Goal: Transaction & Acquisition: Purchase product/service

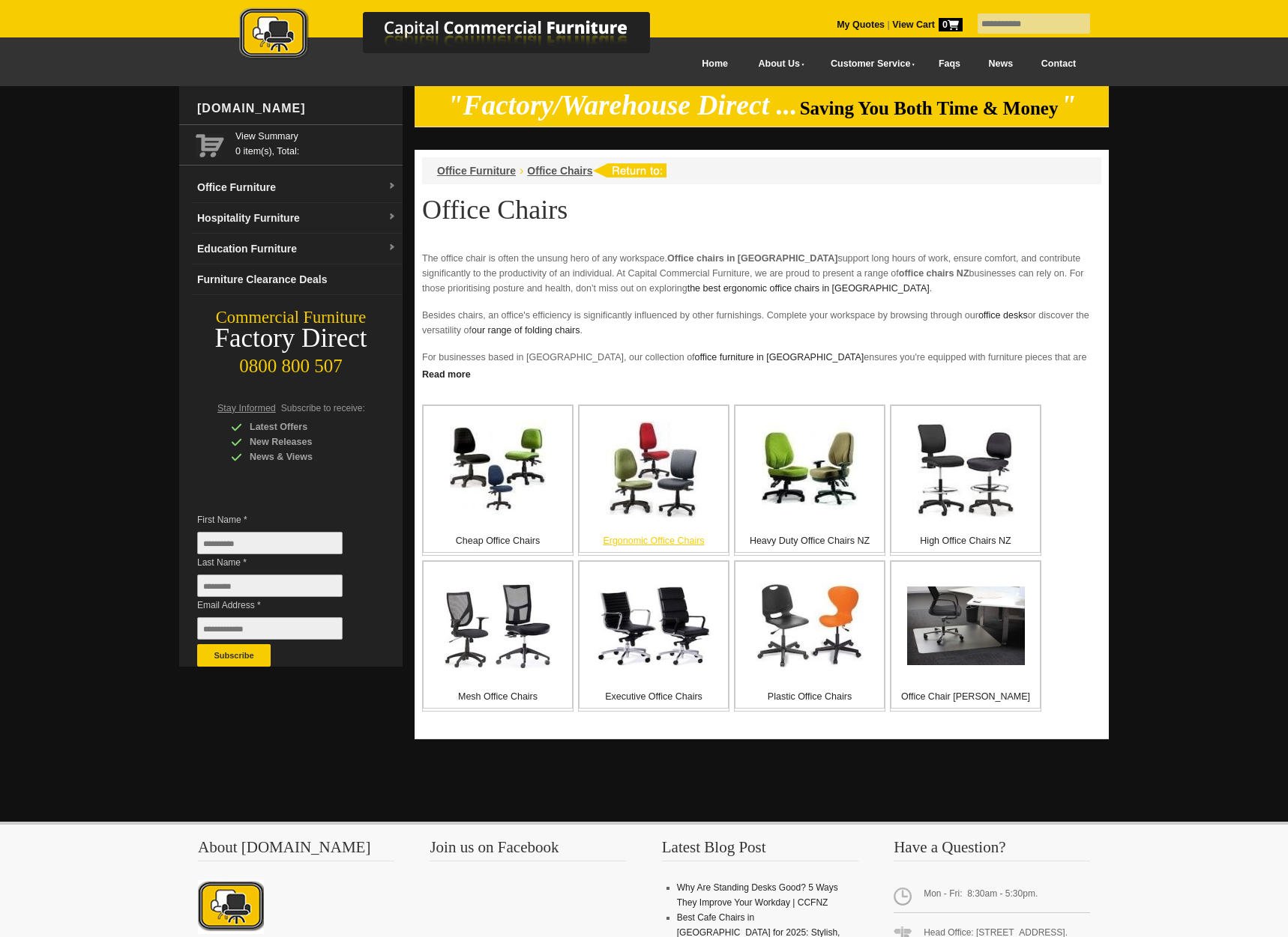
click at [656, 513] on img at bounding box center [654, 469] width 96 height 96
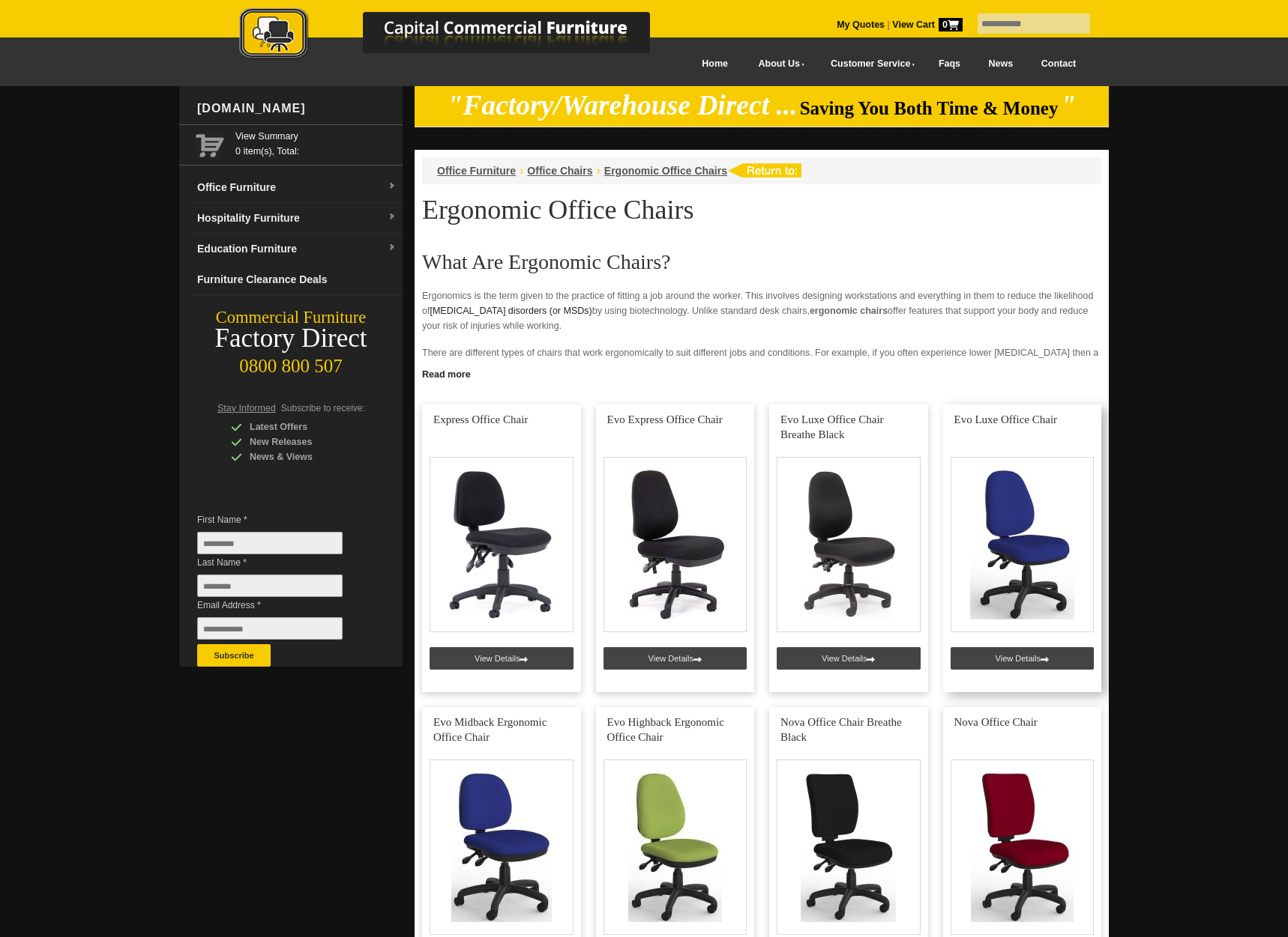
click at [1015, 523] on link at bounding box center [1022, 549] width 159 height 288
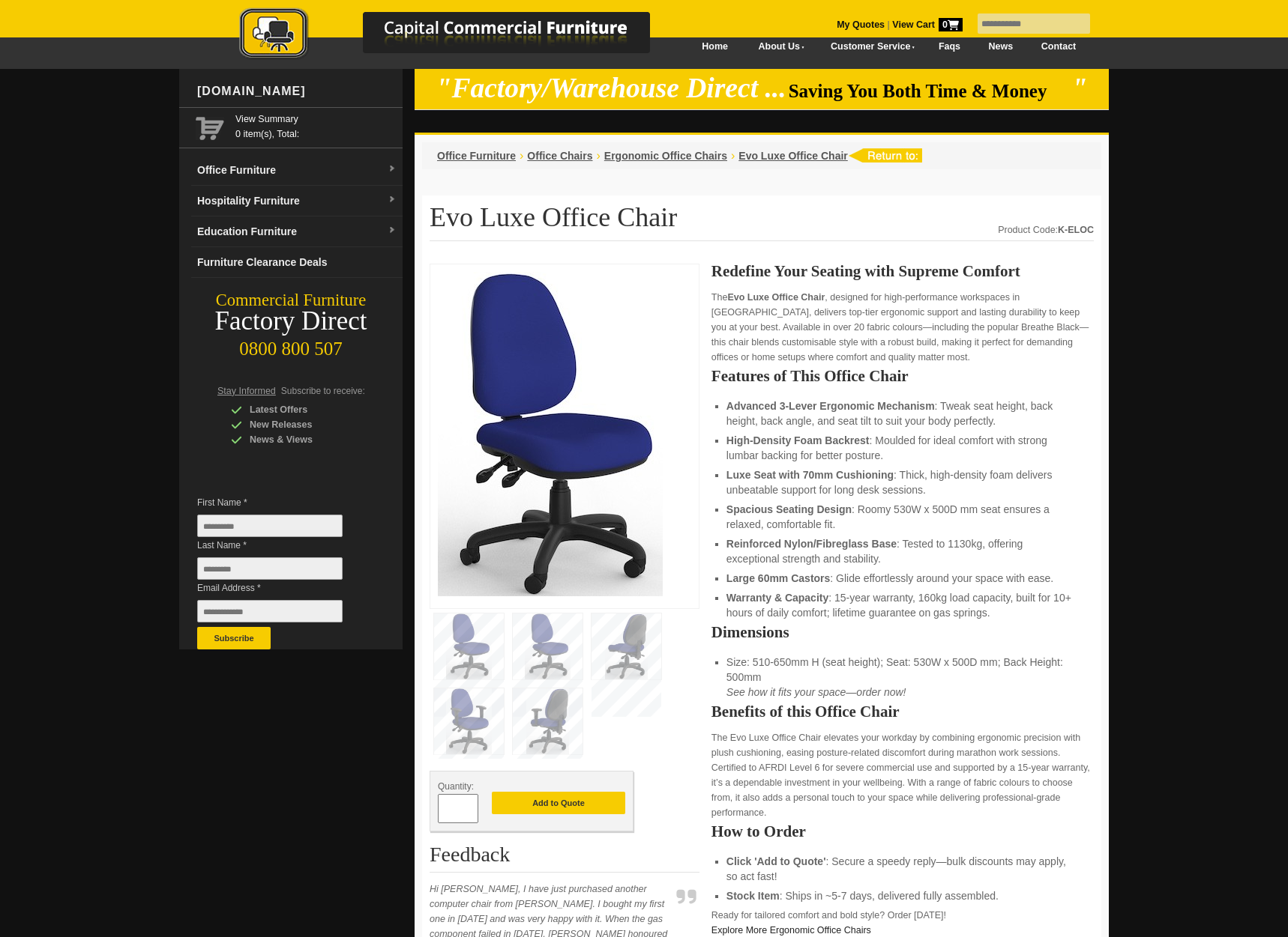
scroll to position [19, 0]
